Goal: Find specific page/section: Find specific page/section

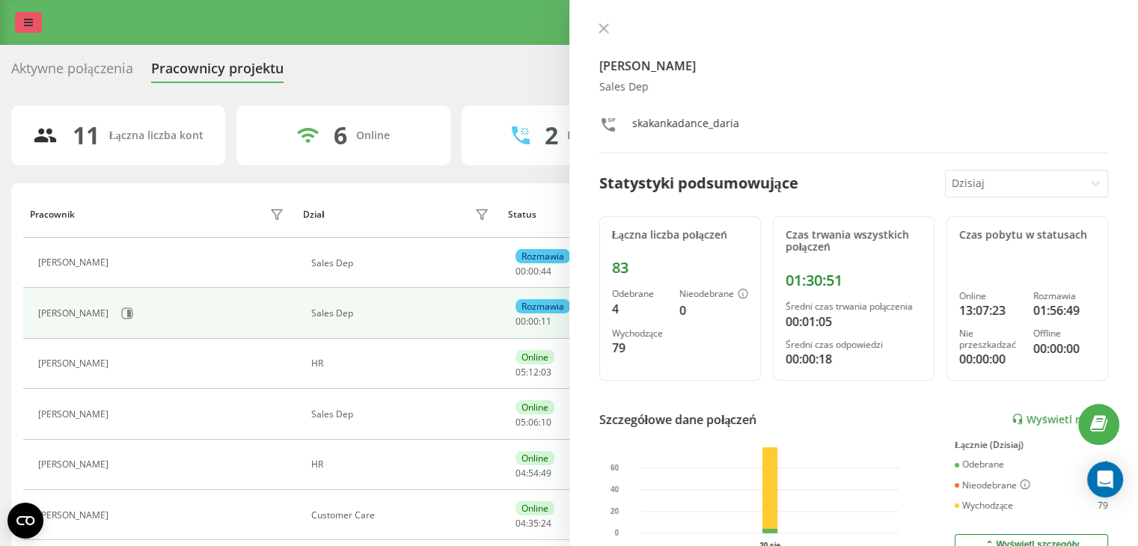
click at [39, 25] on div "Program poleceń Ustawienia profilu Wyloguj się" at bounding box center [569, 22] width 1138 height 45
click at [13, 19] on div "Program poleceń Ustawienia profilu Wyloguj się" at bounding box center [569, 22] width 1138 height 45
click at [23, 20] on link at bounding box center [28, 22] width 27 height 21
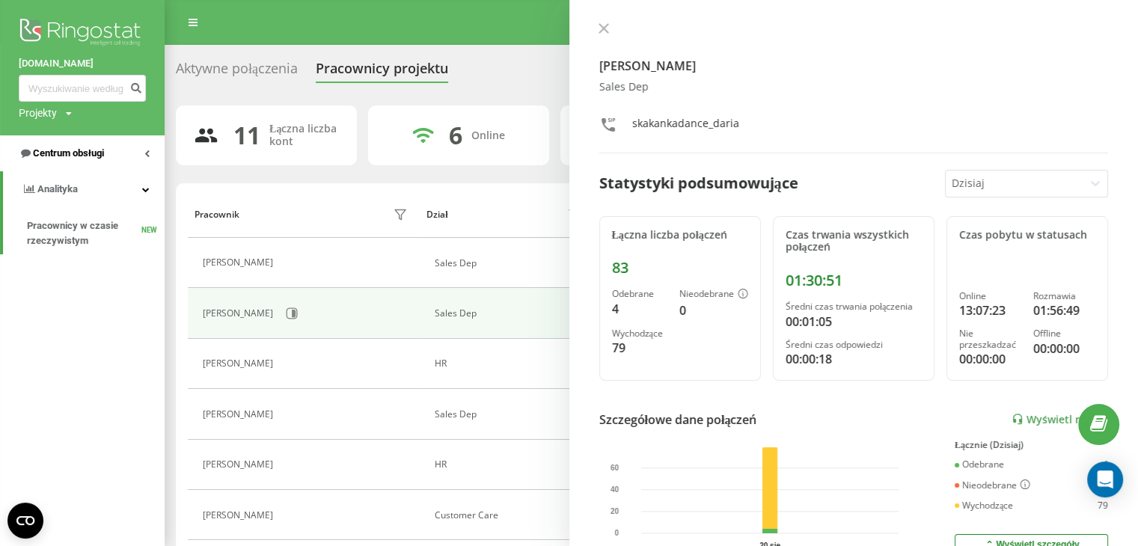
click at [73, 158] on span "Centrum obsługi" at bounding box center [68, 152] width 71 height 11
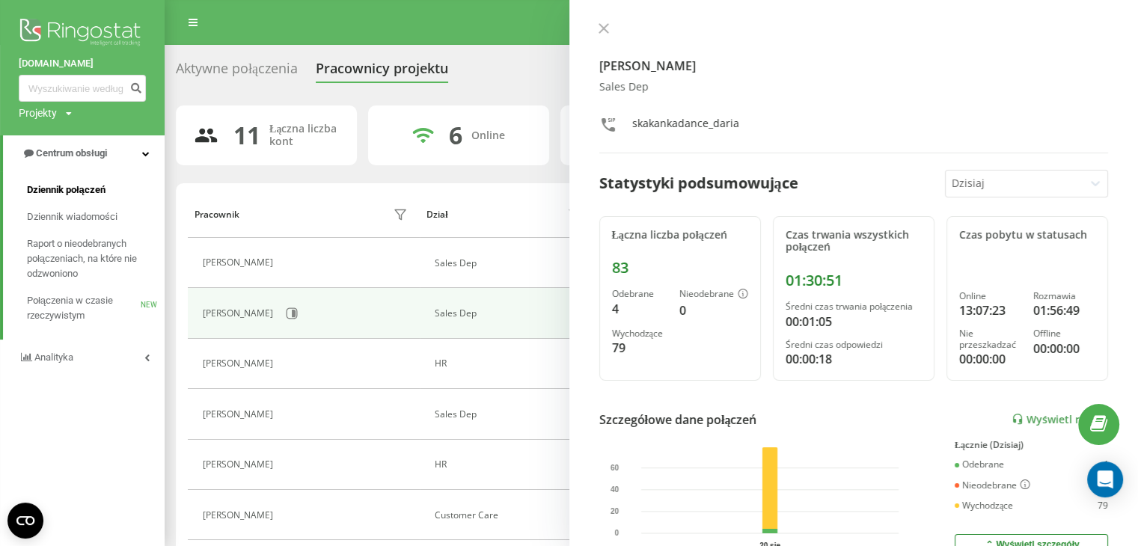
click at [94, 186] on span "Dziennik połączeń" at bounding box center [66, 190] width 79 height 15
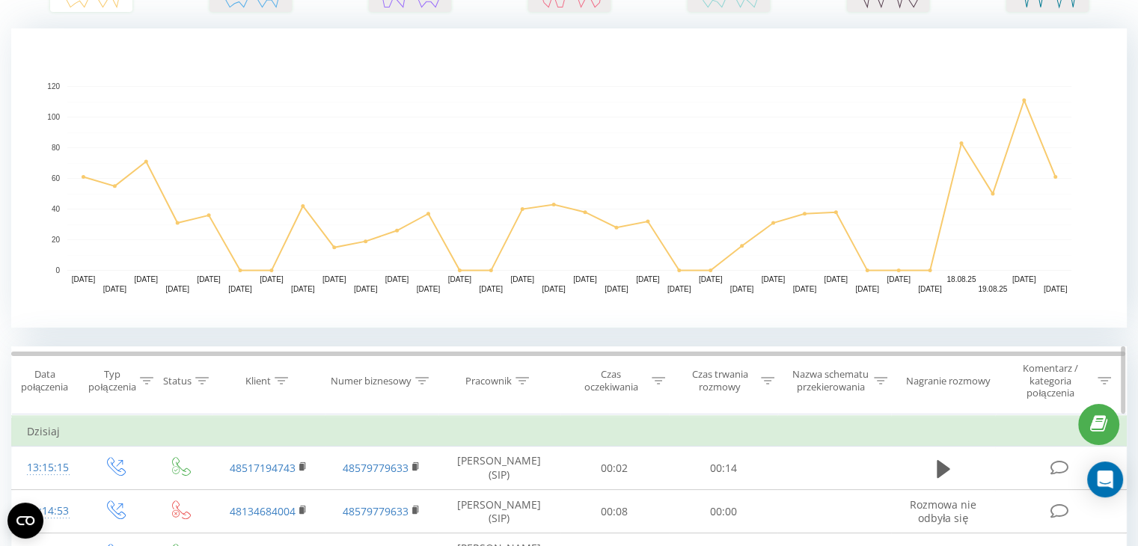
drag, startPoint x: 880, startPoint y: 358, endPoint x: 865, endPoint y: 411, distance: 54.5
click at [865, 411] on th "Nazwa schematu przekierowania" at bounding box center [834, 381] width 113 height 68
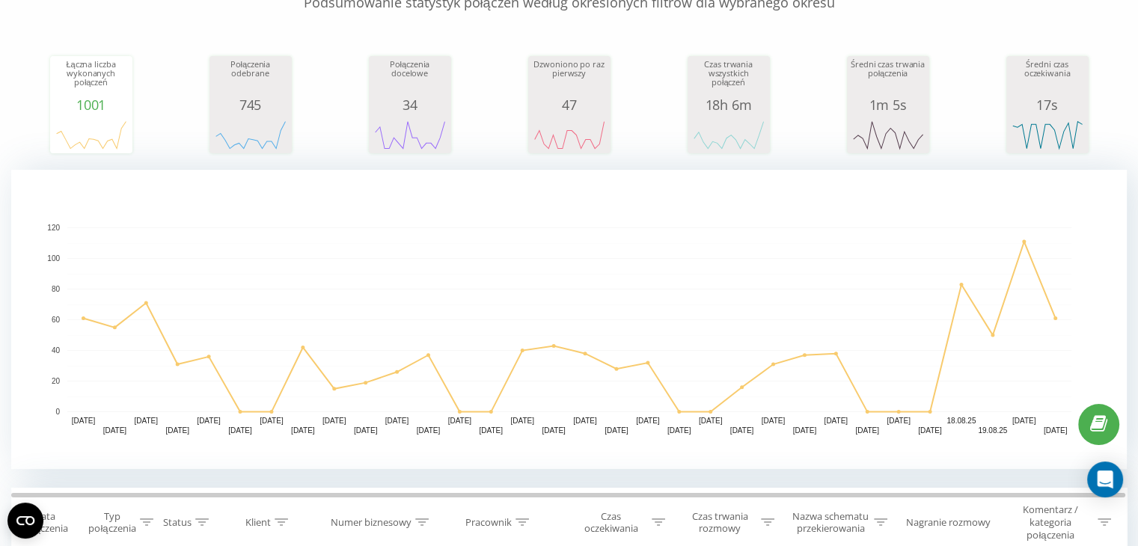
scroll to position [150, 0]
